Goal: Information Seeking & Learning: Get advice/opinions

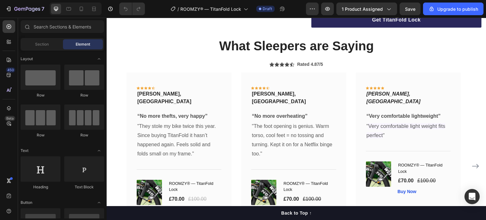
scroll to position [1021, 0]
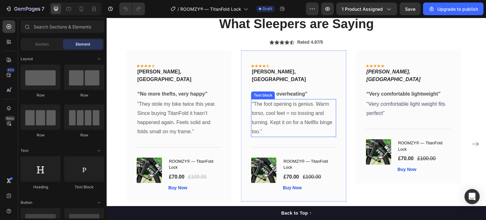
click at [272, 121] on p ""The foot opening is genius. Warm torso, cool feet = no tossing and turning. Ke…" at bounding box center [293, 118] width 83 height 36
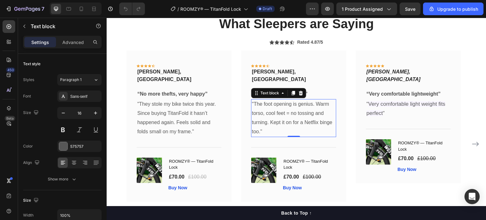
click at [272, 121] on p ""The foot opening is genius. Warm torso, cool feet = no tossing and turning. Ke…" at bounding box center [293, 118] width 83 height 36
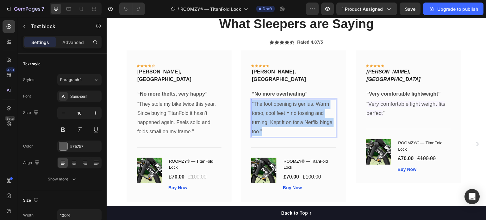
click at [272, 121] on p ""The foot opening is genius. Warm torso, cool feet = no tossing and turning. Ke…" at bounding box center [293, 118] width 83 height 36
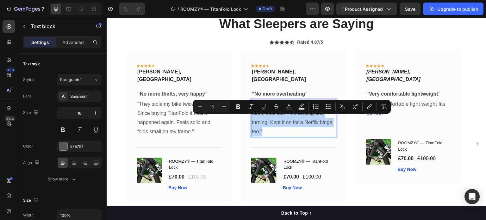
click at [259, 135] on p ""The foot opening is genius. Warm torso, cool feet = no tossing and turning. Ke…" at bounding box center [293, 118] width 83 height 36
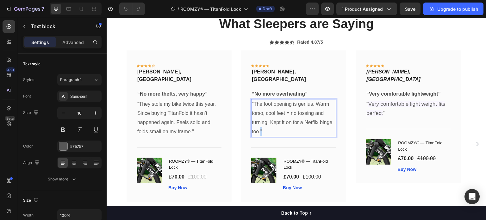
drag, startPoint x: 264, startPoint y: 147, endPoint x: 260, endPoint y: 146, distance: 3.8
click at [260, 136] on p ""The foot opening is genius. Warm torso, cool feet = no tossing and turning. Ke…" at bounding box center [293, 118] width 83 height 36
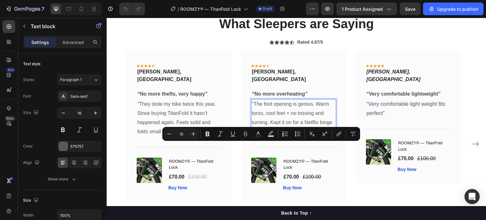
click at [260, 136] on p ""The foot opening is genius. Warm torso, cool feet = no tossing and turning. Ke…" at bounding box center [293, 118] width 83 height 36
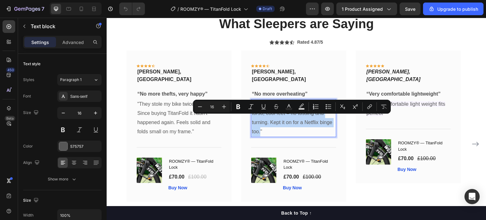
drag, startPoint x: 260, startPoint y: 147, endPoint x: 253, endPoint y: 117, distance: 30.5
click at [253, 117] on p ""The foot opening is genius. Warm torso, cool feet = no tossing and turning. Ke…" at bounding box center [293, 118] width 83 height 36
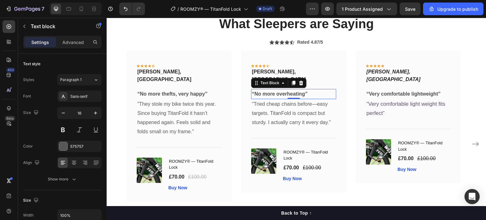
click at [278, 99] on p "“No more overheating”" at bounding box center [293, 93] width 83 height 9
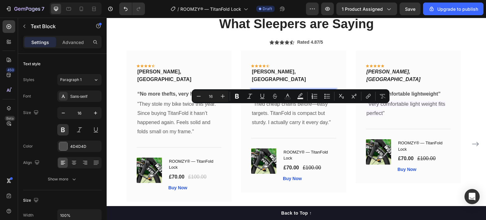
click at [278, 99] on p "“No more overheating”" at bounding box center [293, 93] width 83 height 9
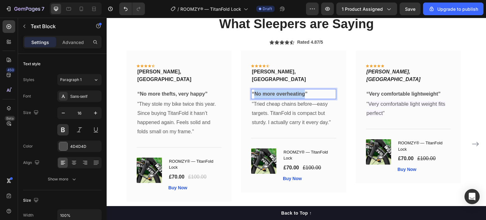
drag, startPoint x: 304, startPoint y: 109, endPoint x: 254, endPoint y: 111, distance: 50.6
click at [254, 99] on p "“No more overheating”" at bounding box center [293, 93] width 83 height 9
click at [276, 99] on p "“I recommend it”" at bounding box center [293, 93] width 83 height 9
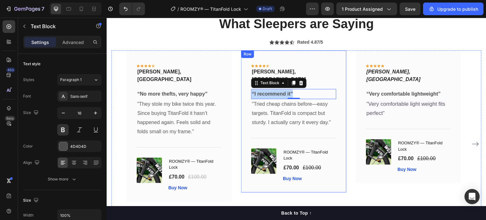
click at [306, 82] on div "Icon Icon Icon Icon Icon Row [PERSON_NAME], Manchester Text block Row “I recomm…" at bounding box center [293, 121] width 105 height 142
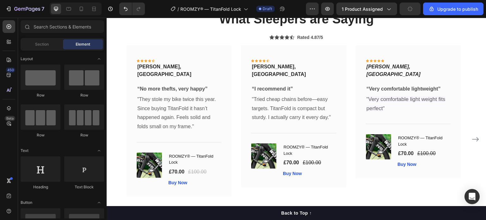
scroll to position [1051, 0]
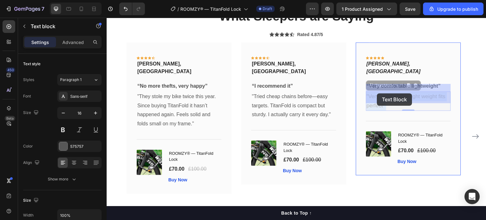
drag, startPoint x: 383, startPoint y: 97, endPoint x: 377, endPoint y: 93, distance: 7.3
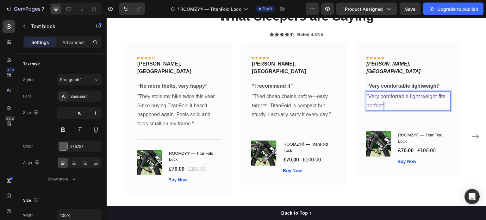
click at [382, 96] on span "Very comfortable light weight fits perfect" at bounding box center [405, 100] width 79 height 15
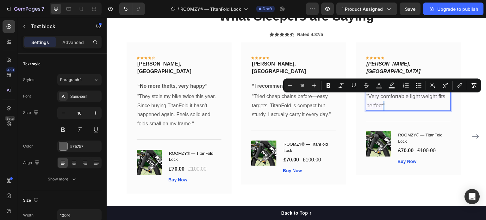
click at [383, 103] on span """ at bounding box center [384, 105] width 2 height 5
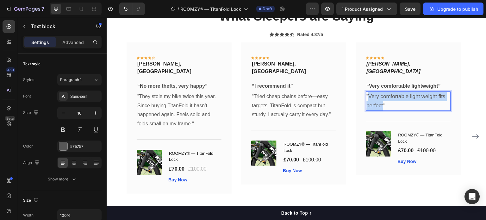
drag, startPoint x: 383, startPoint y: 98, endPoint x: 368, endPoint y: 88, distance: 18.2
click at [368, 92] on p "" Very comfortable light weight fits perfect "" at bounding box center [407, 101] width 83 height 18
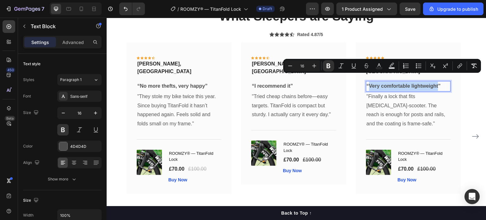
drag, startPoint x: 370, startPoint y: 78, endPoint x: 438, endPoint y: 78, distance: 67.3
click at [438, 83] on strong "Very comfortable lightweight" at bounding box center [403, 85] width 69 height 5
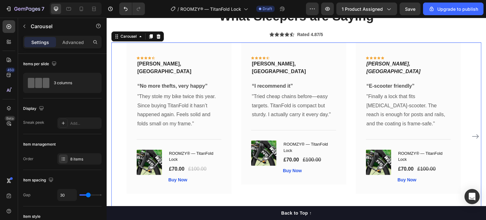
click at [471, 132] on icon "Carousel Next Arrow" at bounding box center [475, 136] width 8 height 8
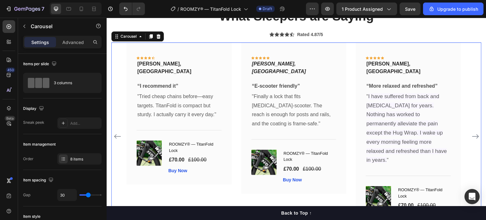
click at [471, 132] on icon "Carousel Next Arrow" at bounding box center [475, 136] width 8 height 8
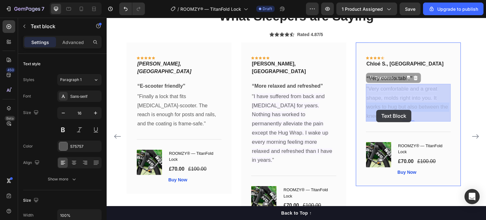
drag, startPoint x: 383, startPoint y: 118, endPoint x: 377, endPoint y: 110, distance: 9.4
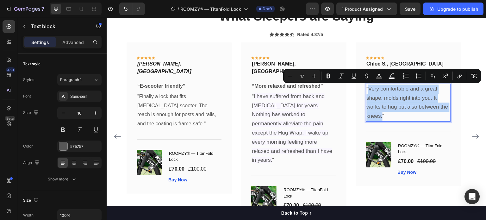
drag, startPoint x: 382, startPoint y: 117, endPoint x: 369, endPoint y: 87, distance: 33.1
click at [369, 87] on p "" Very comfortable and a great shape, molds right into you. It works to hug but…" at bounding box center [407, 102] width 83 height 36
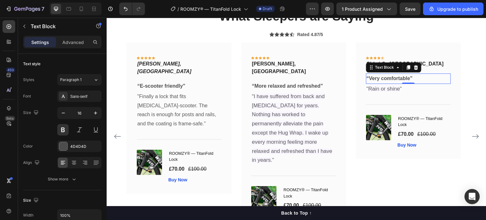
click at [376, 79] on strong "Very comfortable" at bounding box center [389, 78] width 41 height 5
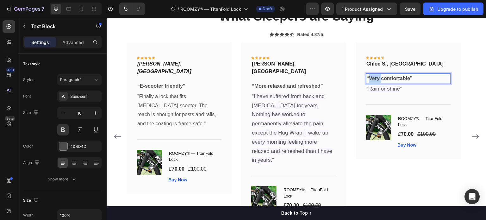
click at [376, 79] on strong "Very comfortable" at bounding box center [389, 78] width 41 height 5
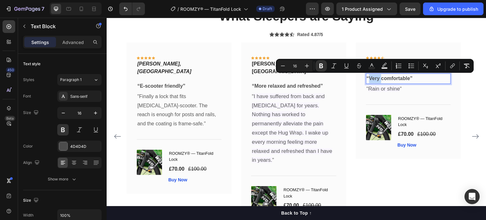
click at [374, 78] on strong "Very comfortable" at bounding box center [389, 78] width 41 height 5
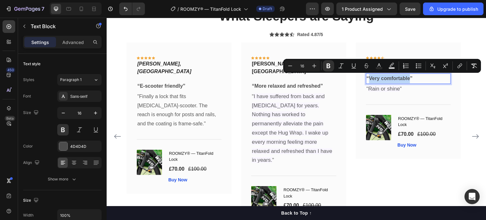
drag, startPoint x: 369, startPoint y: 78, endPoint x: 410, endPoint y: 80, distance: 41.5
click at [410, 80] on p "“ Very comfortable ”" at bounding box center [407, 78] width 83 height 9
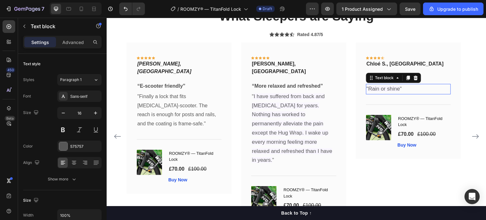
click at [388, 90] on span "Rain or shine" at bounding box center [384, 89] width 32 height 6
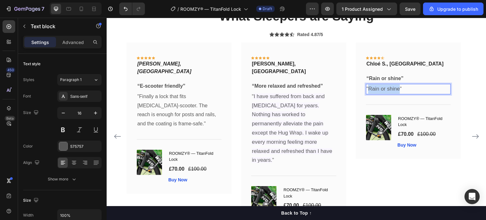
drag, startPoint x: 369, startPoint y: 89, endPoint x: 399, endPoint y: 89, distance: 30.4
click at [399, 89] on span "Rain or shine" at bounding box center [384, 89] width 32 height 6
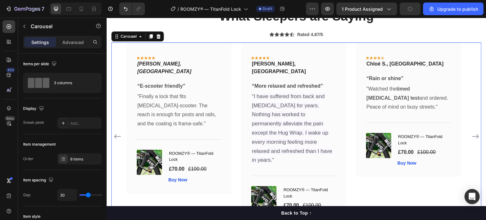
click at [471, 132] on icon "Carousel Next Arrow" at bounding box center [475, 136] width 8 height 8
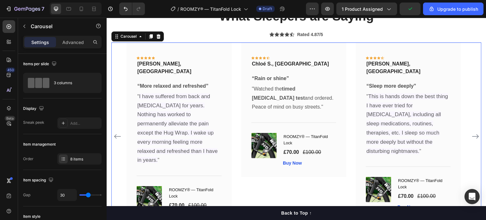
click at [471, 132] on icon "Carousel Next Arrow" at bounding box center [475, 136] width 8 height 8
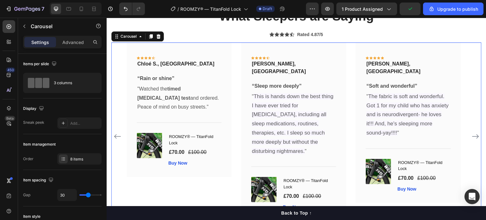
click at [471, 132] on icon "Carousel Next Arrow" at bounding box center [475, 136] width 8 height 8
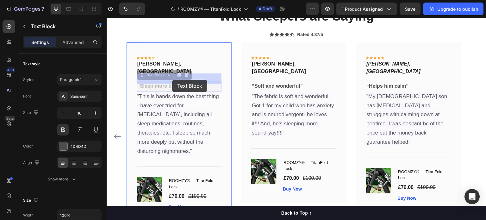
drag, startPoint x: 184, startPoint y: 79, endPoint x: 178, endPoint y: 80, distance: 5.8
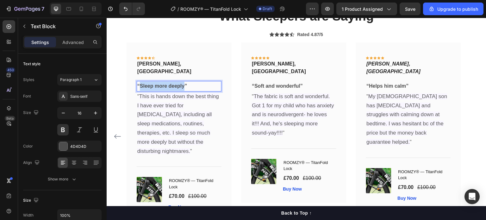
drag, startPoint x: 184, startPoint y: 79, endPoint x: 141, endPoint y: 80, distance: 43.3
click at [141, 82] on p "“ Sleep more deeply ”" at bounding box center [178, 86] width 83 height 9
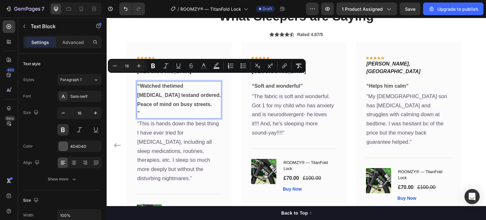
drag, startPoint x: 171, startPoint y: 97, endPoint x: 139, endPoint y: 79, distance: 36.6
click at [139, 82] on p "“Watched the timed [MEDICAL_DATA] test and ordered. Peace of mind on busy stree…" at bounding box center [178, 95] width 83 height 27
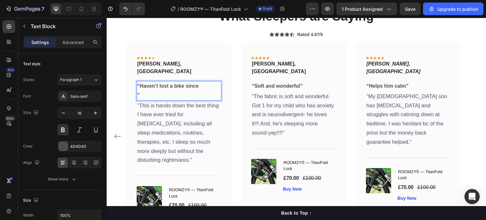
click at [141, 83] on p "“Haven’t lost a bike since" at bounding box center [178, 86] width 83 height 9
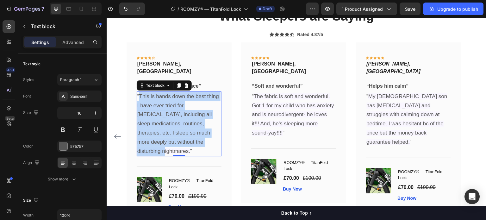
drag, startPoint x: 190, startPoint y: 134, endPoint x: 140, endPoint y: 92, distance: 65.7
click at [140, 92] on p "" This is hands down the best thing I have ever tried for [MEDICAL_DATA], inclu…" at bounding box center [178, 124] width 83 height 64
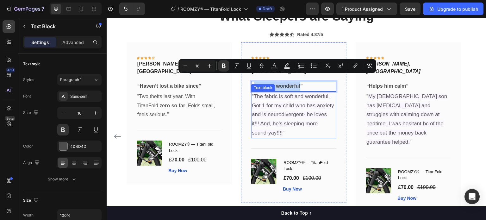
drag, startPoint x: 301, startPoint y: 78, endPoint x: 254, endPoint y: 81, distance: 47.2
click at [254, 81] on div "Icon Icon Icon Icon Icon Row [PERSON_NAME], Liverpool Text block Row “ Soft and…" at bounding box center [293, 122] width 85 height 140
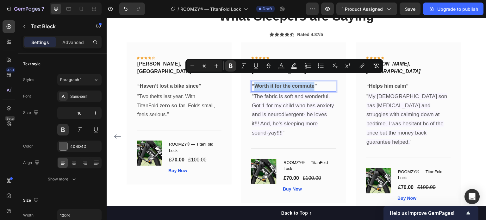
drag, startPoint x: 255, startPoint y: 79, endPoint x: 314, endPoint y: 80, distance: 59.8
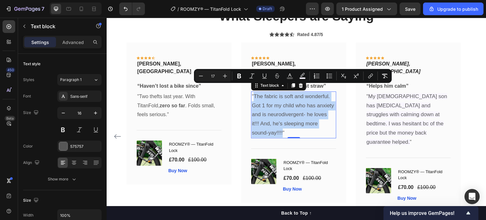
drag, startPoint x: 283, startPoint y: 126, endPoint x: 255, endPoint y: 89, distance: 46.4
click at [255, 92] on p "" The fabric is soft and wonderful. Got 1 for my child who has anxiety and is n…" at bounding box center [293, 115] width 83 height 46
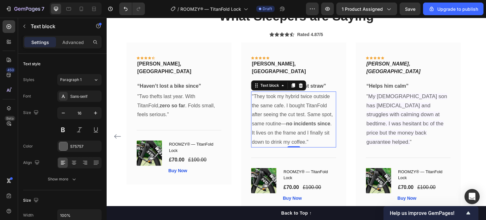
click at [292, 92] on p "" They took my hybrid twice outside the same cafe. I bought TitanFold after see…" at bounding box center [293, 119] width 83 height 55
click at [292, 92] on p "" They took my bike twice outside the same cafe. I bought TitanFold after seein…" at bounding box center [293, 119] width 83 height 55
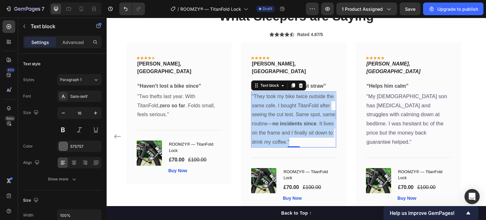
click at [292, 92] on p "" They took my bike twice outside the same cafe. I bought TitanFold after seein…" at bounding box center [293, 119] width 83 height 55
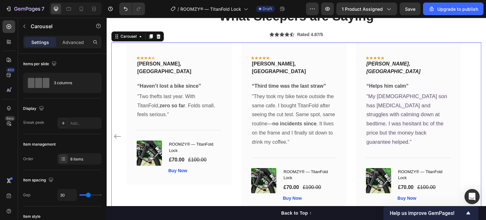
click at [351, 98] on div "Icon Icon Icon Icon Icon Row [PERSON_NAME], London Text block Row “No more thef…" at bounding box center [296, 135] width 340 height 187
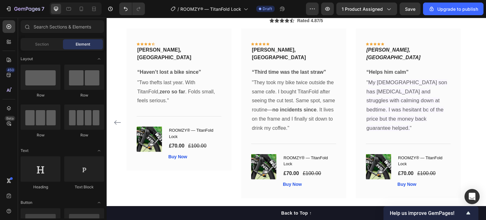
scroll to position [1073, 0]
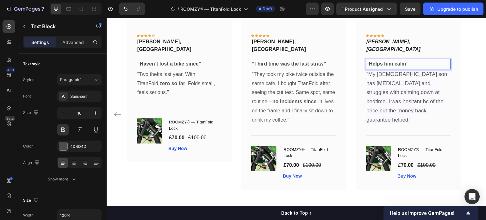
click at [369, 61] on strong "Helps him calm" at bounding box center [387, 63] width 37 height 5
drag, startPoint x: 369, startPoint y: 56, endPoint x: 405, endPoint y: 59, distance: 35.5
click at [405, 61] on strong "Helps him calm" at bounding box center [387, 63] width 37 height 5
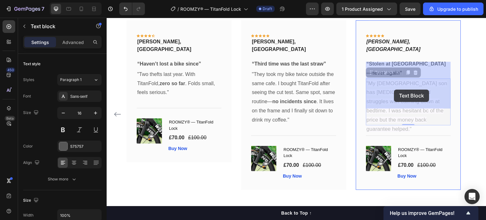
drag, startPoint x: 409, startPoint y: 103, endPoint x: 398, endPoint y: 93, distance: 14.8
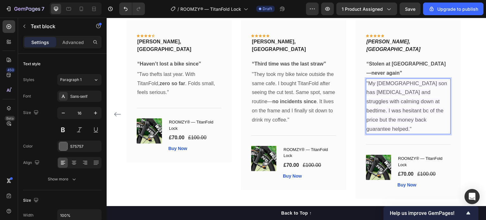
click at [410, 126] on span """ at bounding box center [411, 128] width 2 height 5
drag, startPoint x: 411, startPoint y: 104, endPoint x: 406, endPoint y: 104, distance: 5.1
click at [406, 104] on p "" My [DEMOGRAPHIC_DATA] son has [MEDICAL_DATA] and struggles with calming down …" at bounding box center [407, 106] width 83 height 55
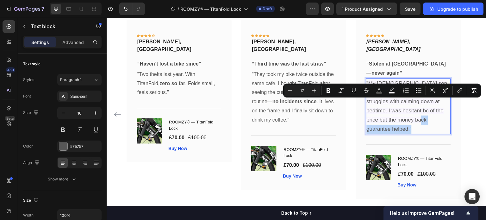
click at [406, 104] on span "My [DEMOGRAPHIC_DATA] son has [MEDICAL_DATA] and struggles with calming down at…" at bounding box center [406, 106] width 81 height 52
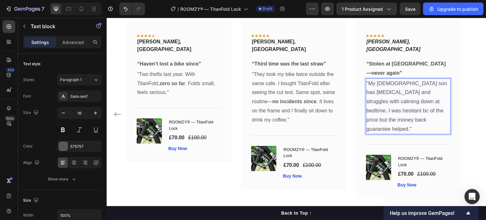
click at [410, 126] on span """ at bounding box center [411, 128] width 2 height 5
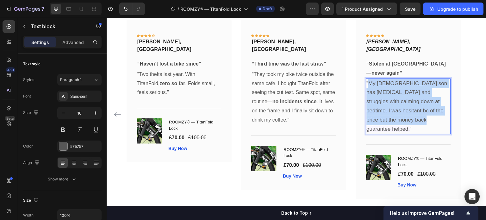
drag, startPoint x: 410, startPoint y: 104, endPoint x: 369, endPoint y: 69, distance: 54.1
click at [369, 79] on p "" My [DEMOGRAPHIC_DATA] son has [MEDICAL_DATA] and struggles with calming down …" at bounding box center [407, 106] width 83 height 55
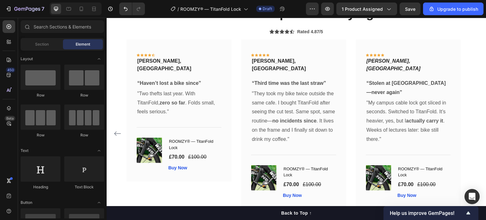
scroll to position [1051, 0]
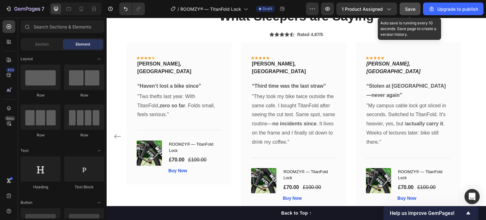
click at [409, 12] on div "Save" at bounding box center [410, 9] width 10 height 7
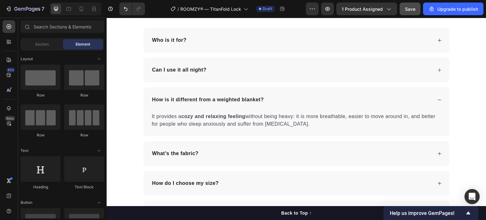
scroll to position [1697, 0]
